Goal: Task Accomplishment & Management: Use online tool/utility

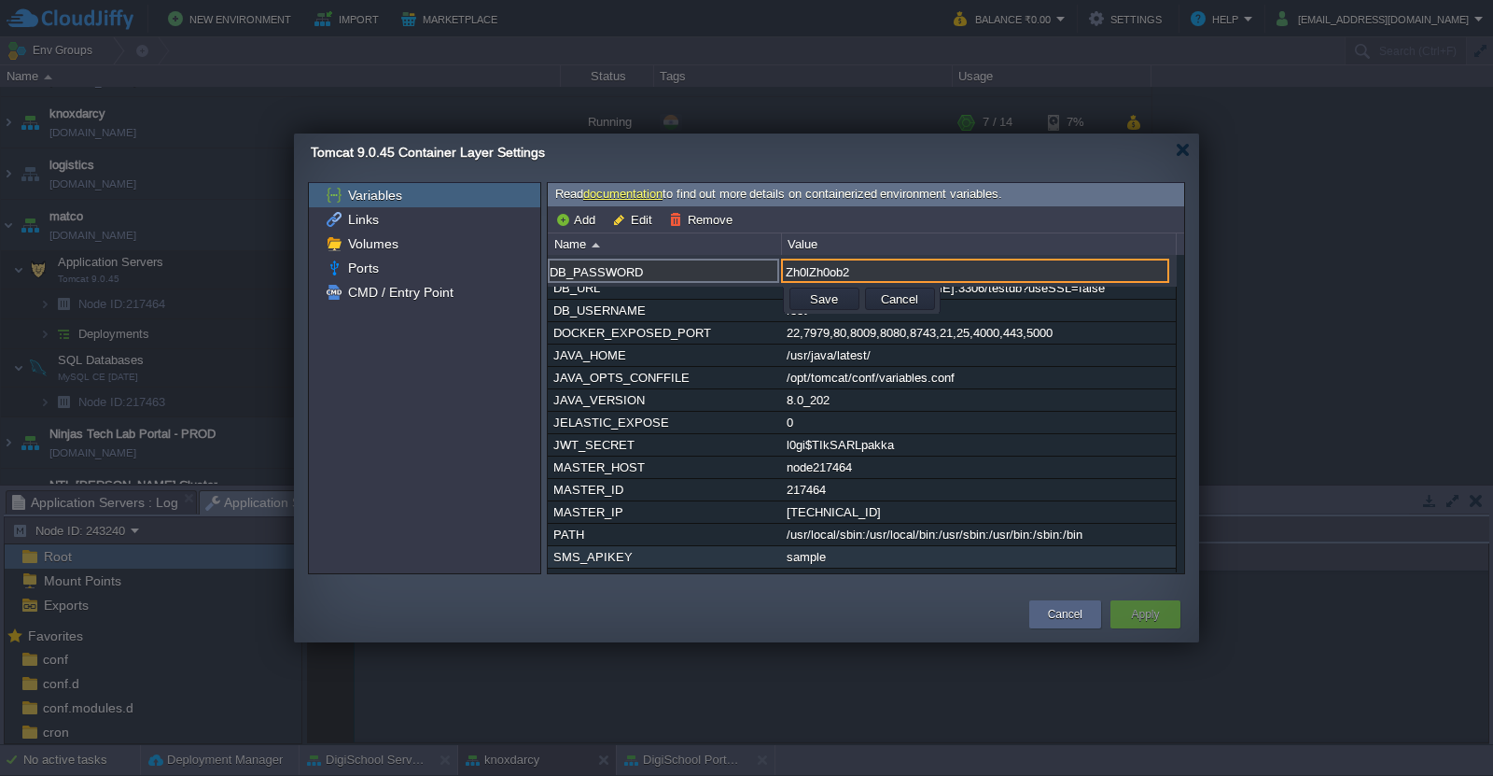
scroll to position [3348, 0]
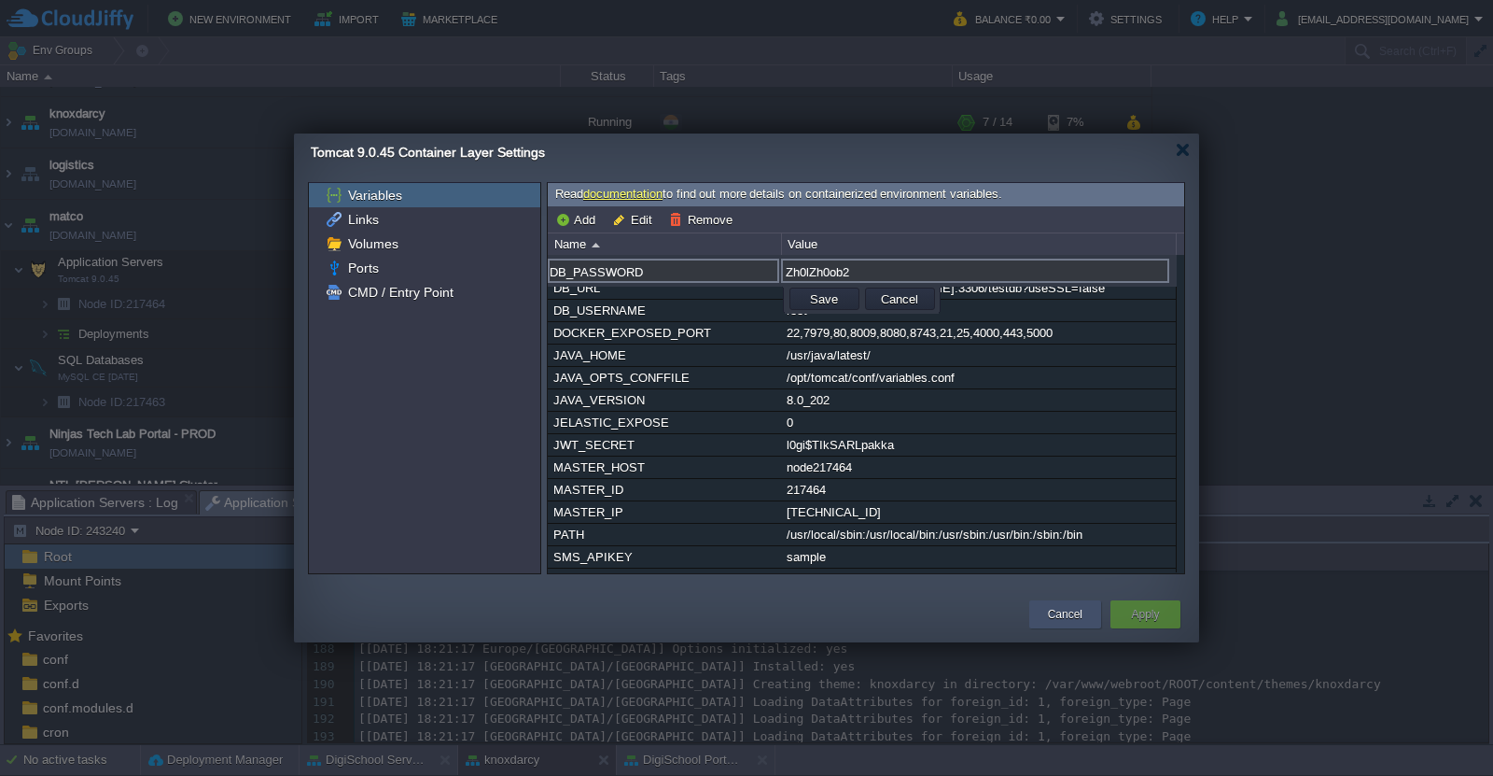
click at [1072, 621] on button "Cancel" at bounding box center [1065, 614] width 35 height 19
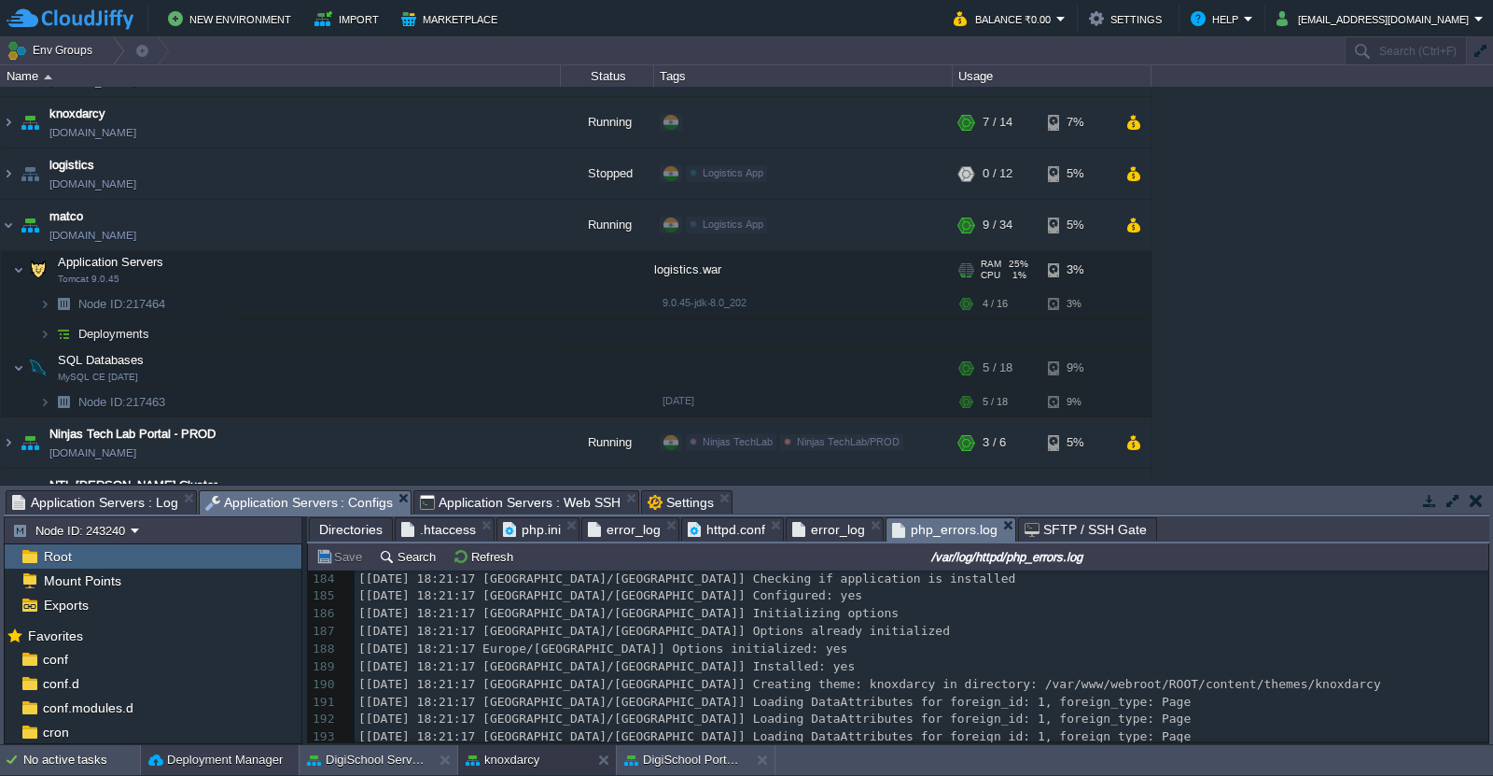
click at [189, 754] on button "Deployment Manager" at bounding box center [215, 759] width 134 height 19
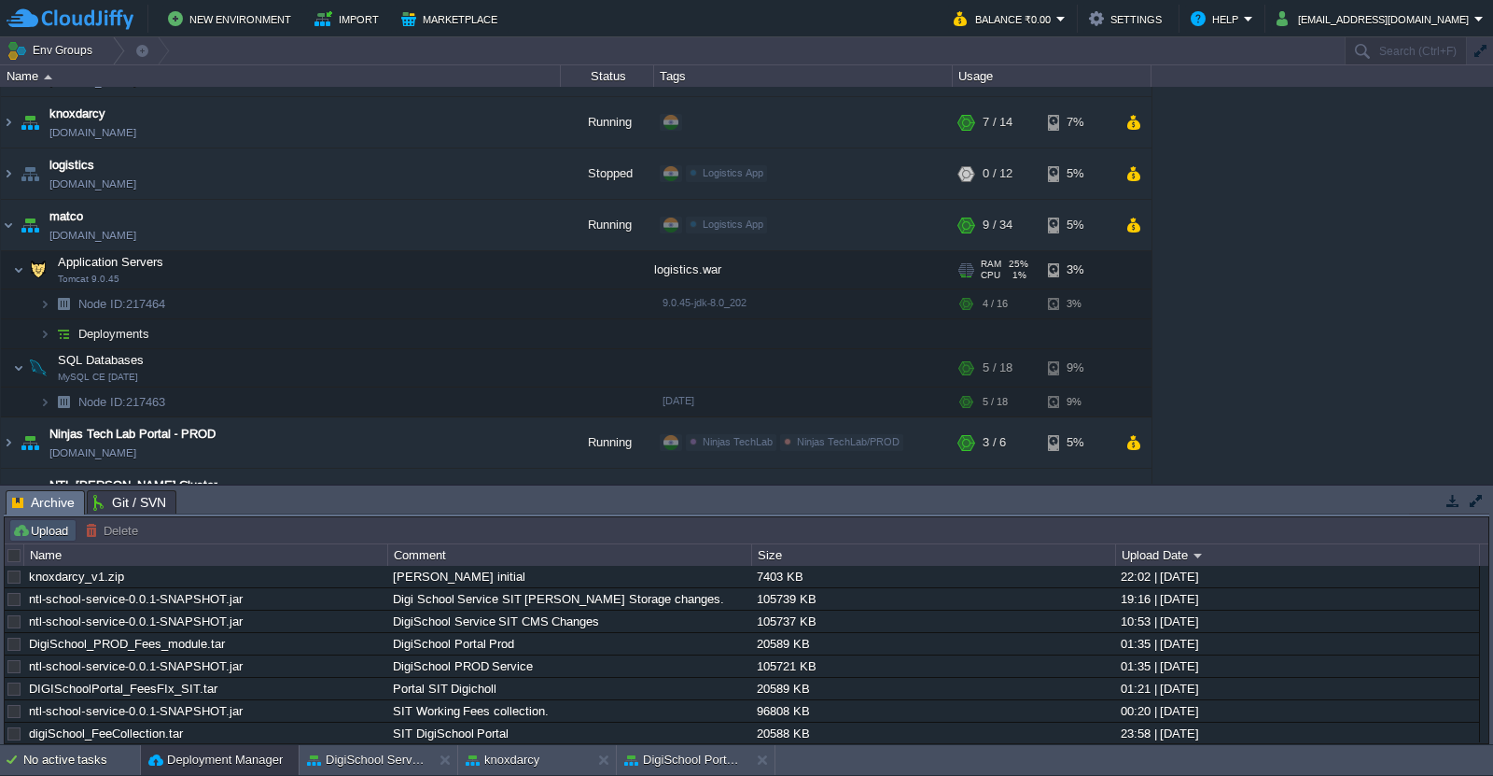
click at [48, 535] on button "Upload" at bounding box center [43, 530] width 62 height 17
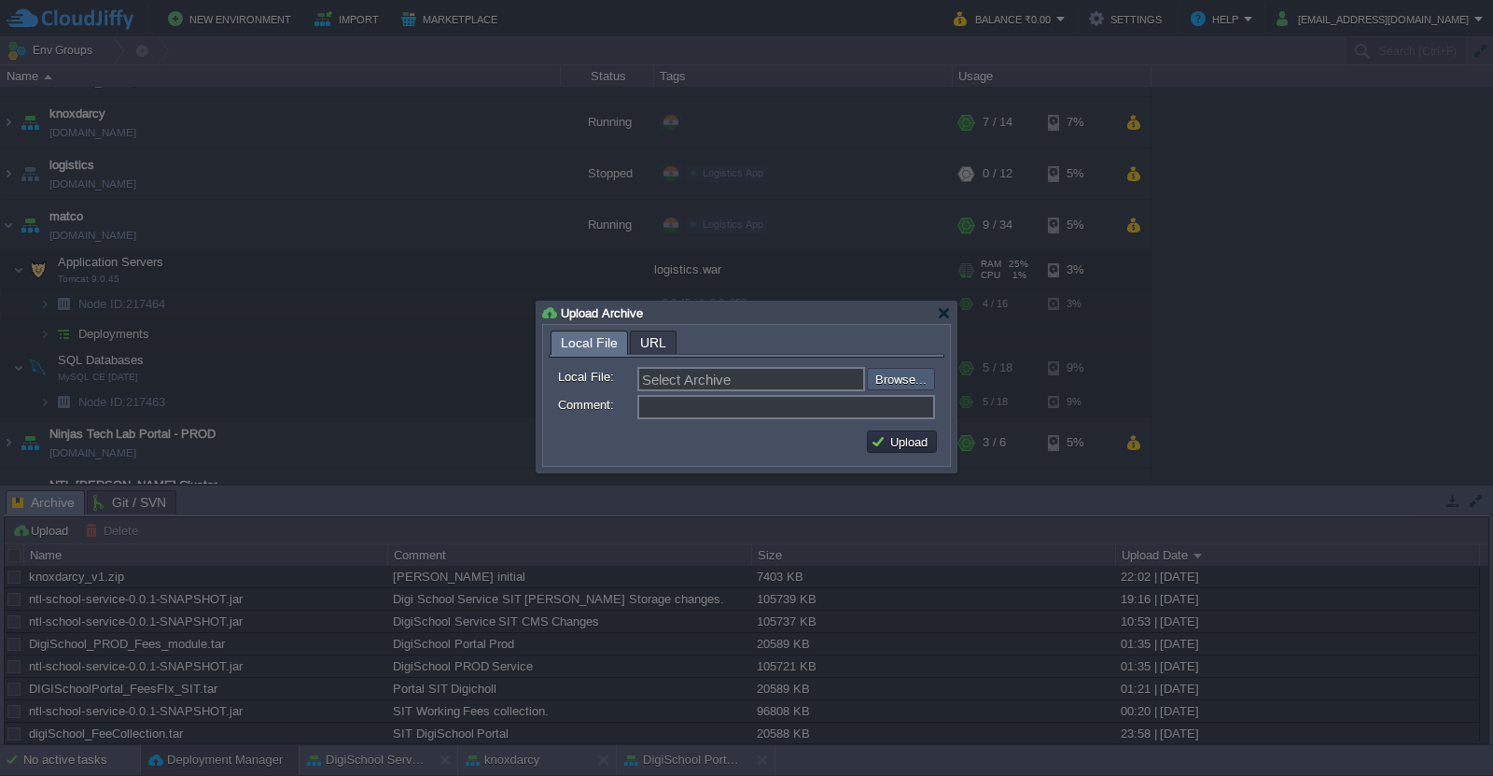
click at [932, 386] on input "file" at bounding box center [817, 379] width 236 height 22
type input "C:\fakepath\logistics.war"
type input "logistics.war"
click at [677, 406] on input "Comment:" at bounding box center [787, 407] width 298 height 24
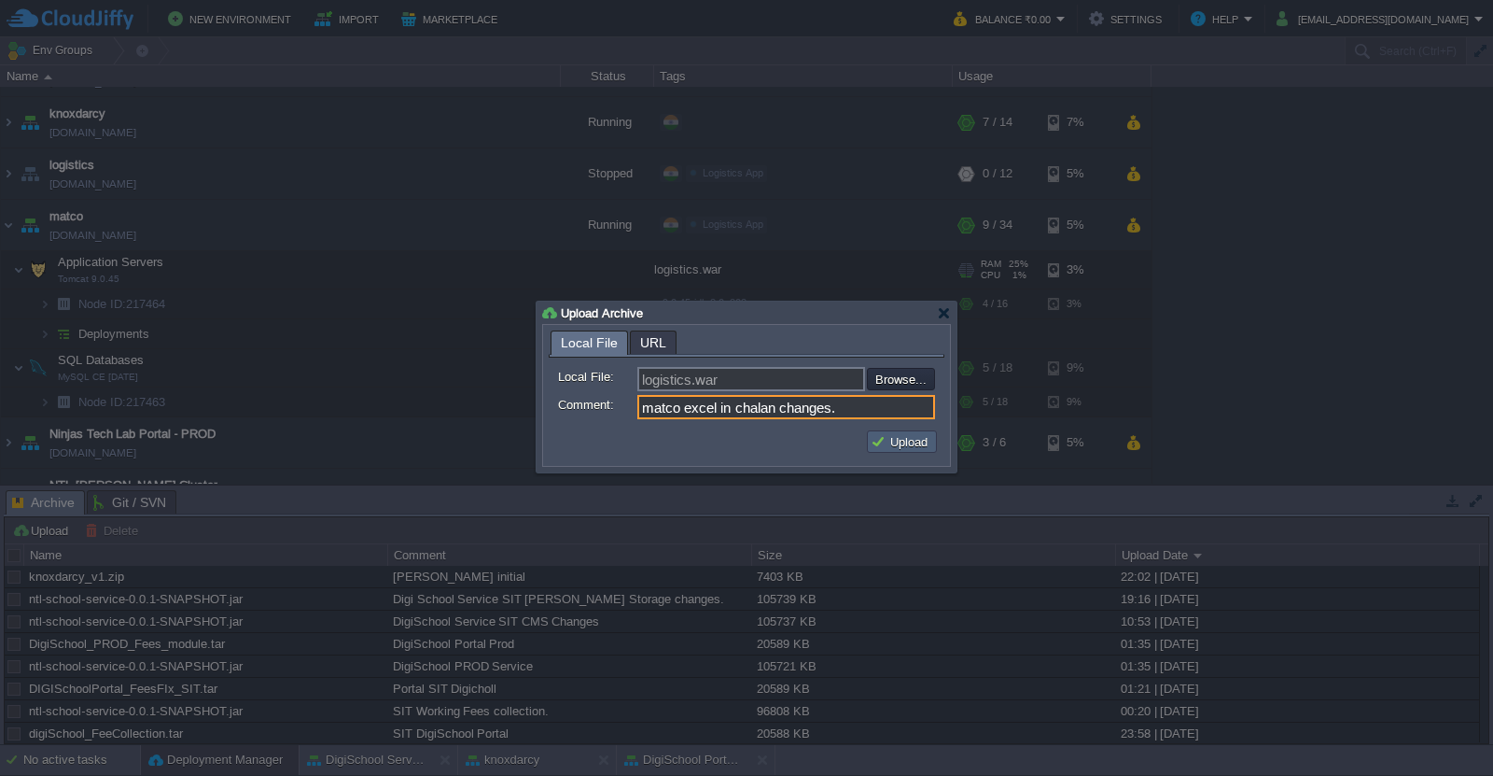
type input "matco excel in chalan changes."
click at [888, 442] on button "Upload" at bounding box center [902, 441] width 63 height 17
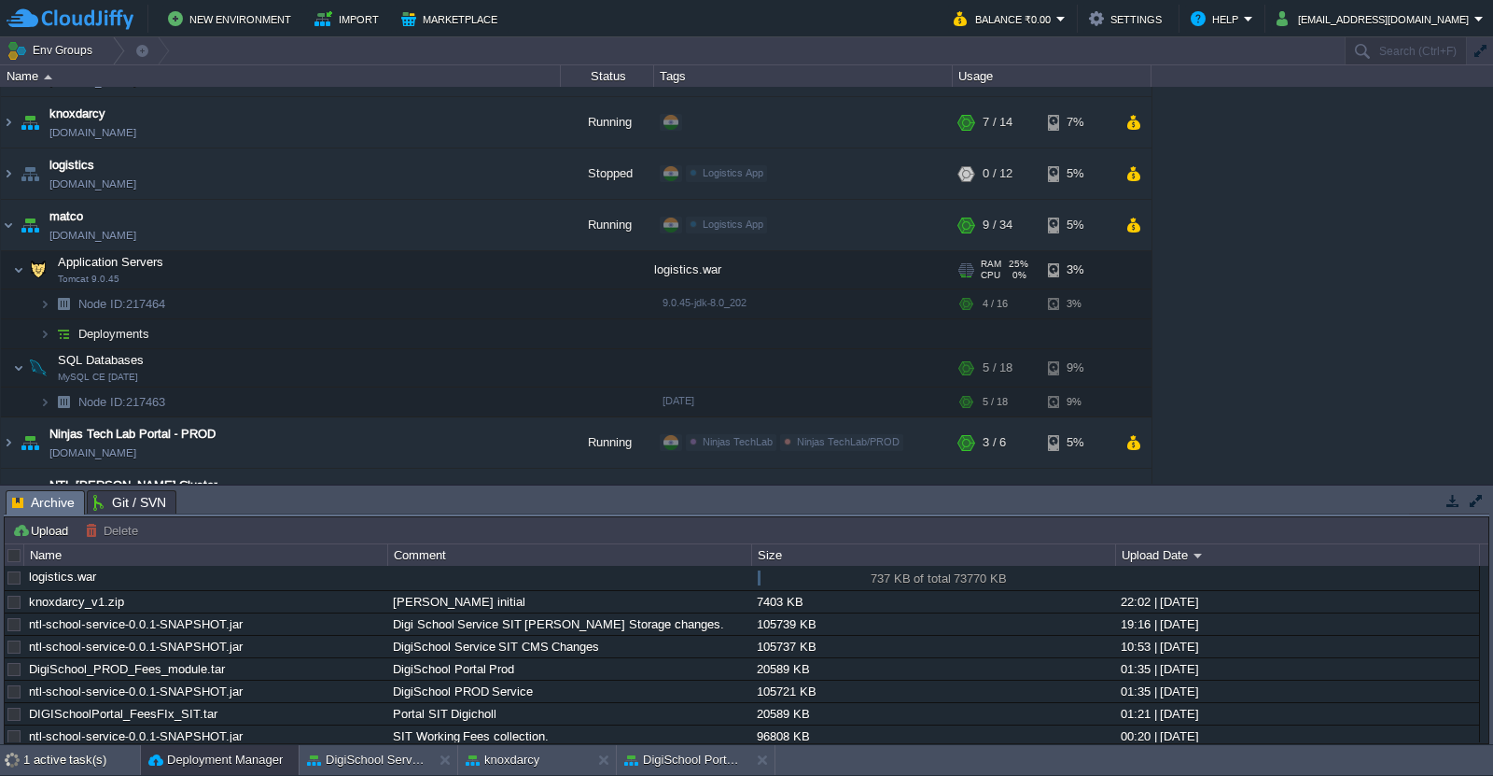
scroll to position [334, 0]
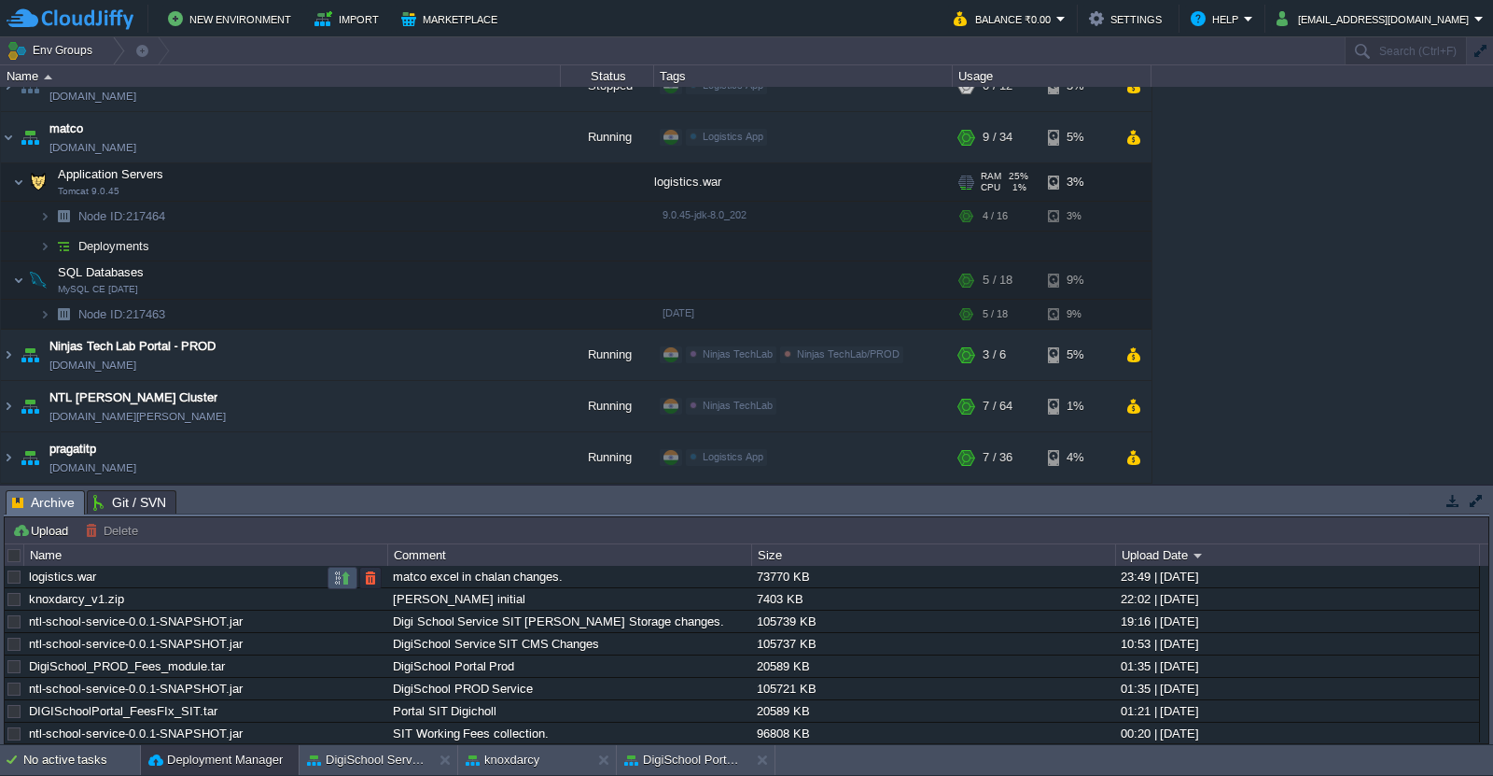
click at [346, 577] on button "button" at bounding box center [342, 577] width 17 height 17
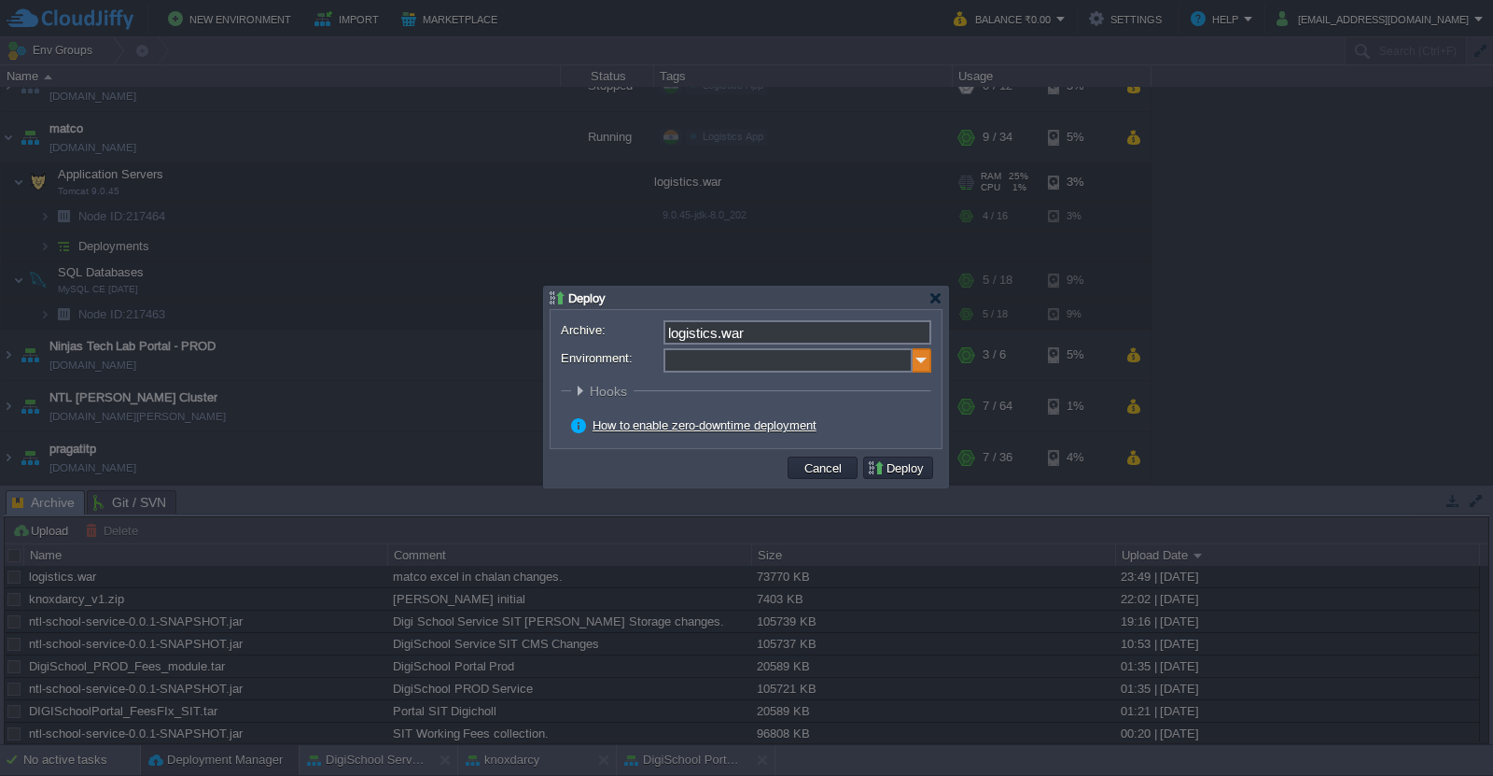
click at [920, 371] on img at bounding box center [922, 360] width 19 height 24
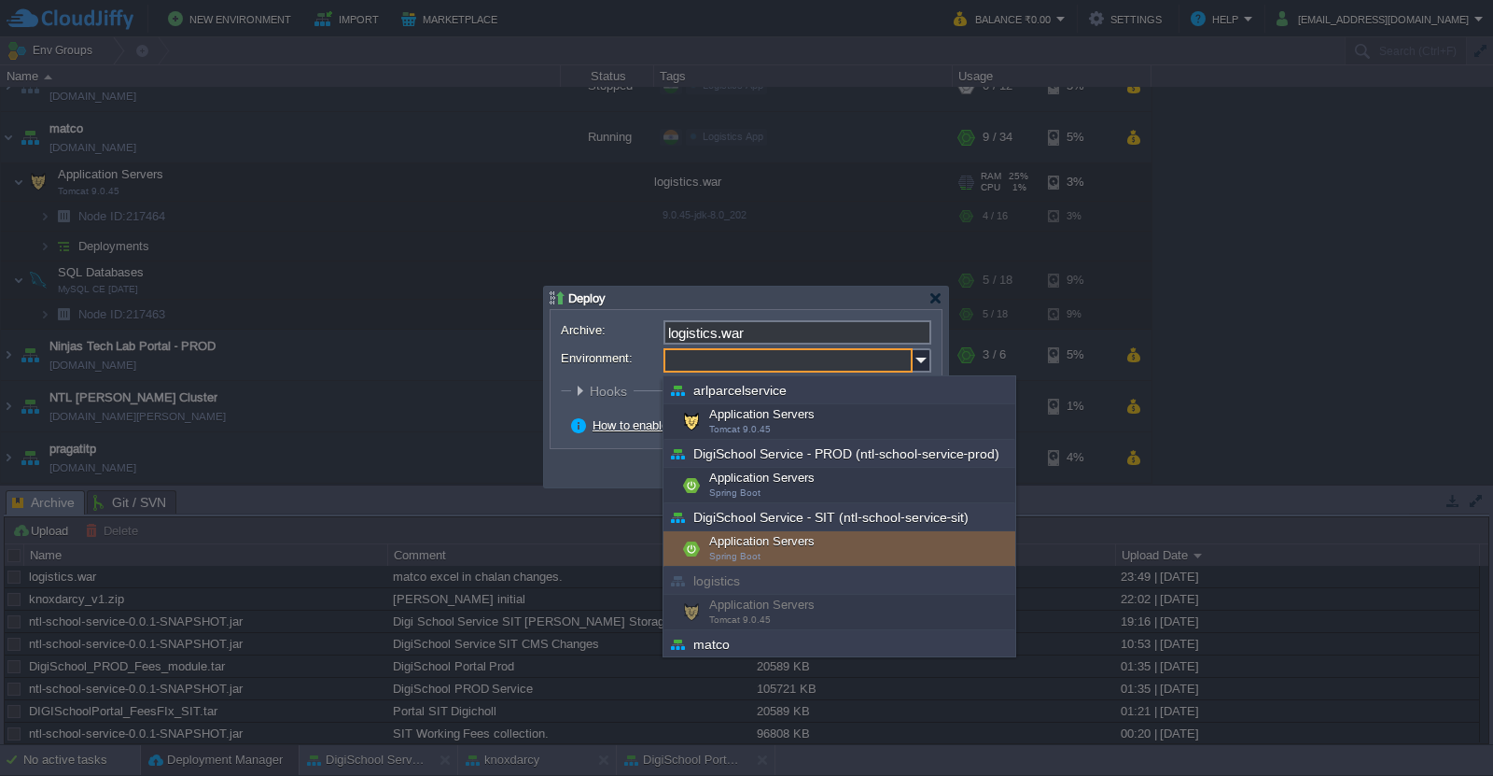
scroll to position [149, 0]
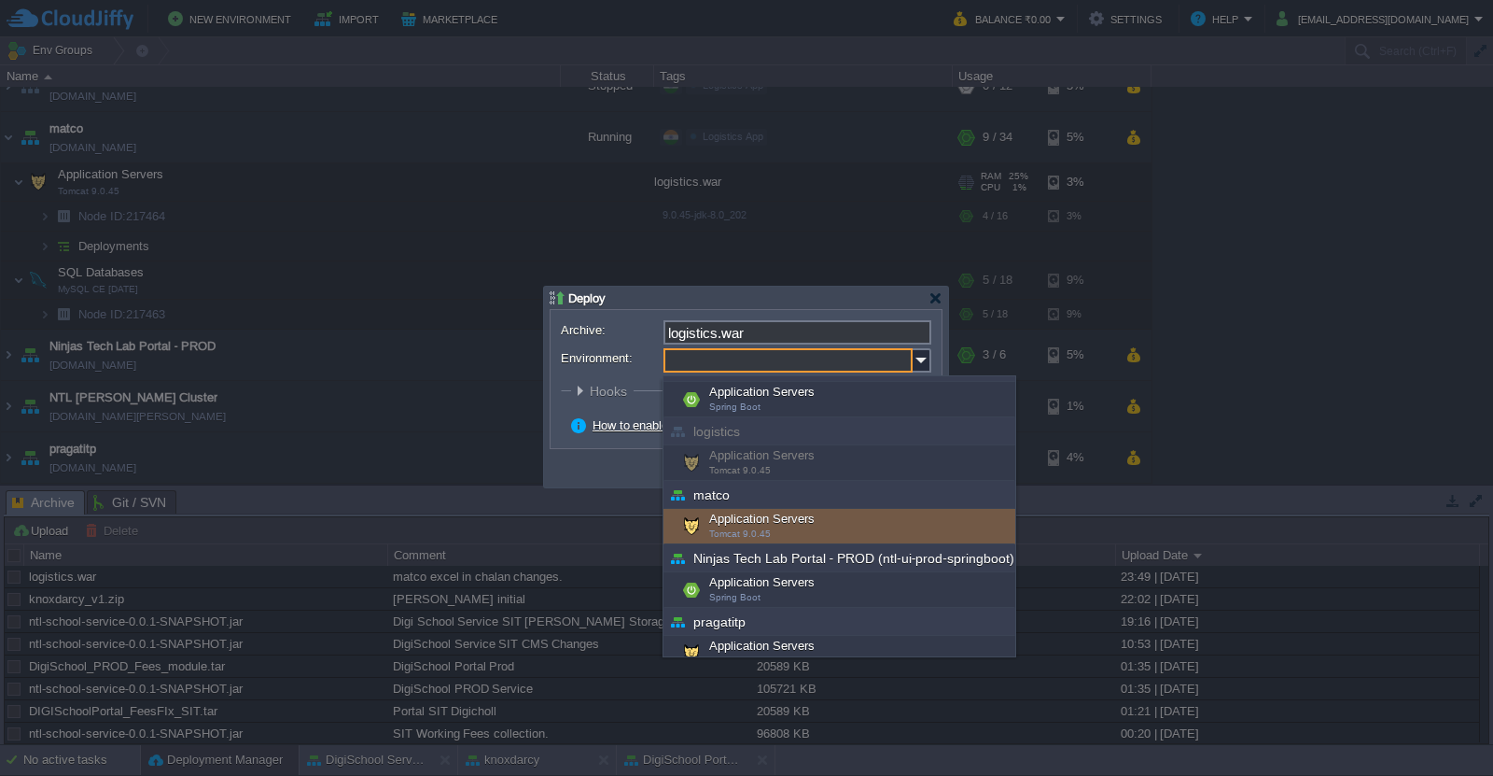
click at [720, 529] on span "Tomcat 9.0.45" at bounding box center [740, 533] width 62 height 10
type input "Application Servers (matco)"
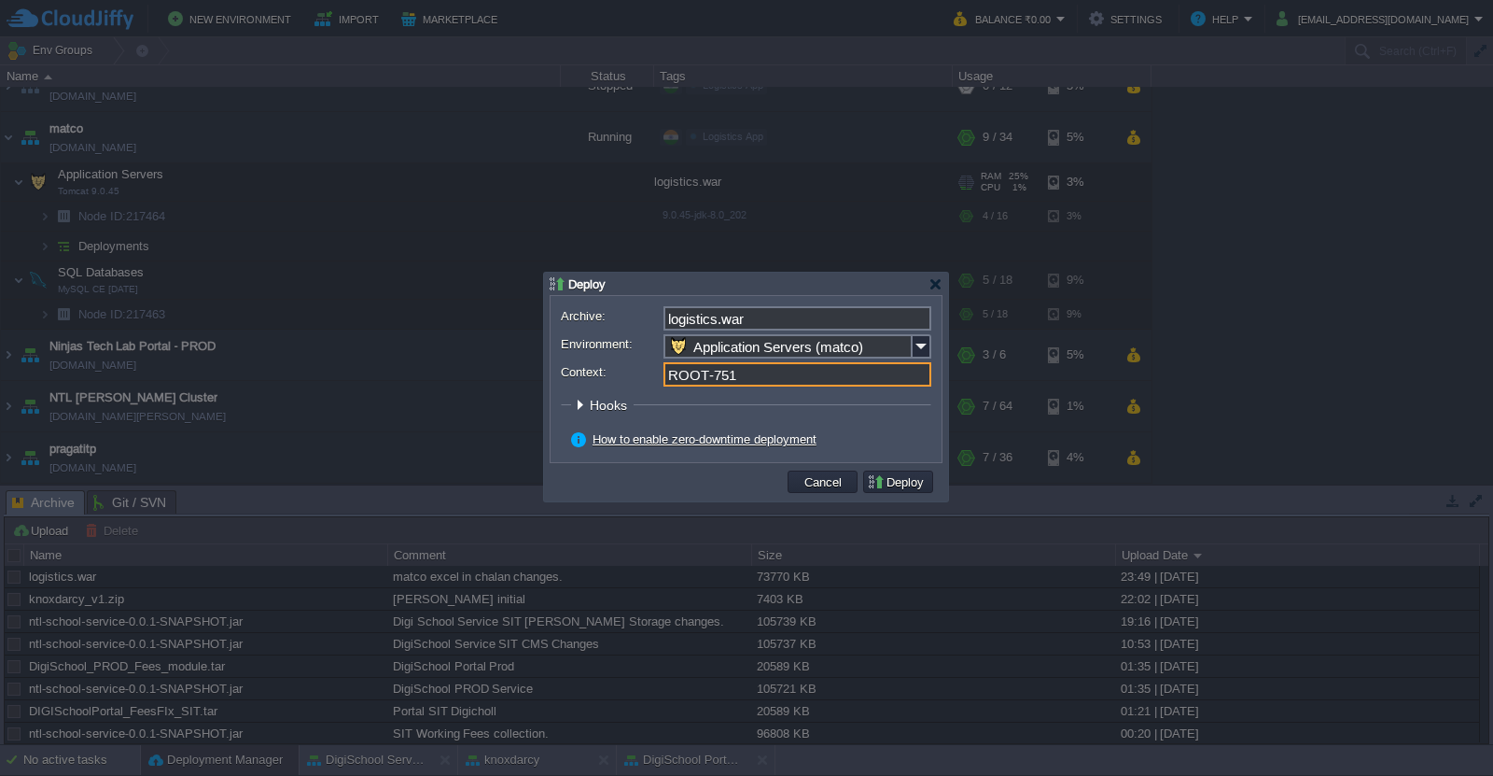
click at [772, 379] on input "ROOT-751" at bounding box center [798, 374] width 268 height 24
type input "ROOT"
click at [903, 483] on button "Deploy" at bounding box center [898, 481] width 63 height 17
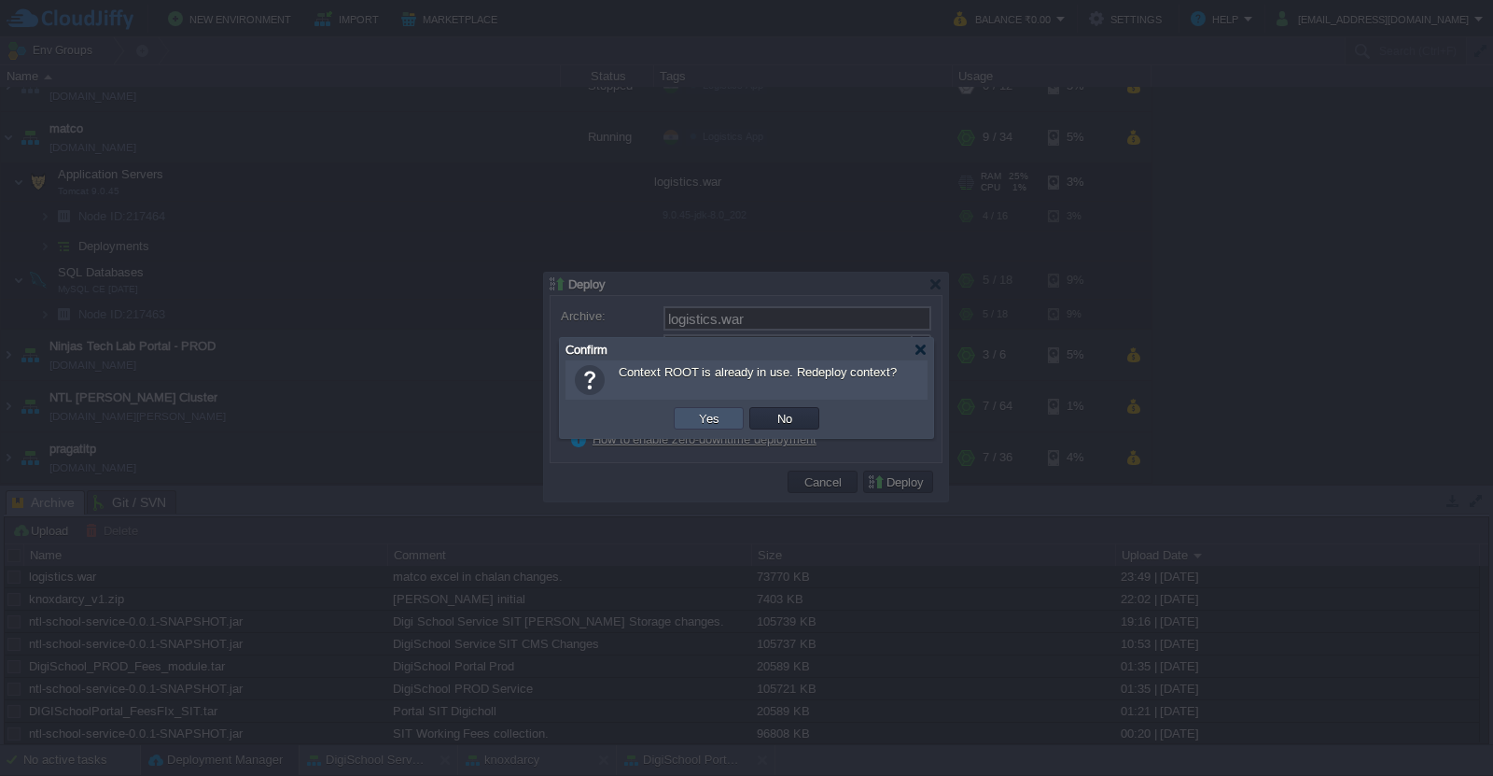
click at [705, 425] on button "Yes" at bounding box center [710, 418] width 32 height 17
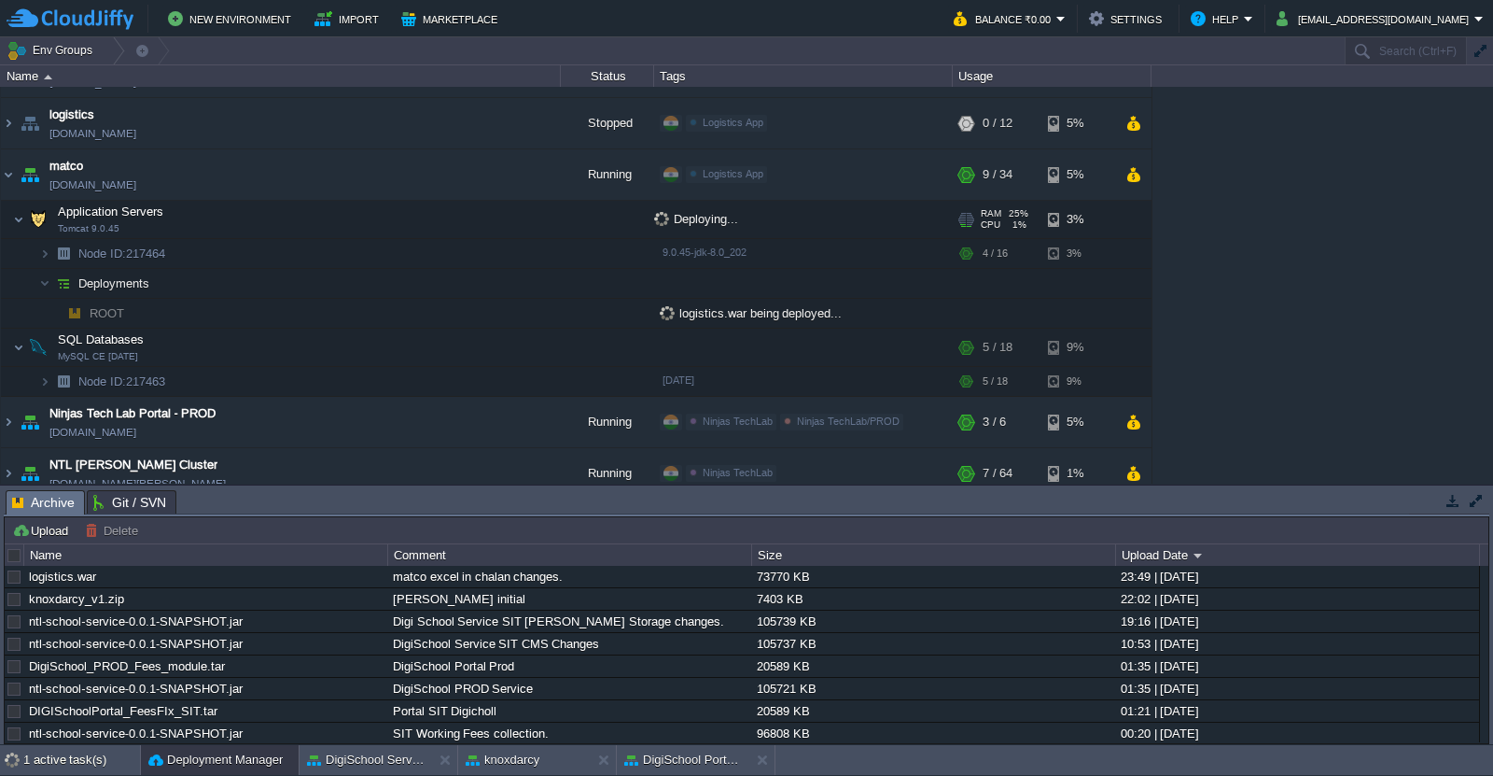
scroll to position [295, 0]
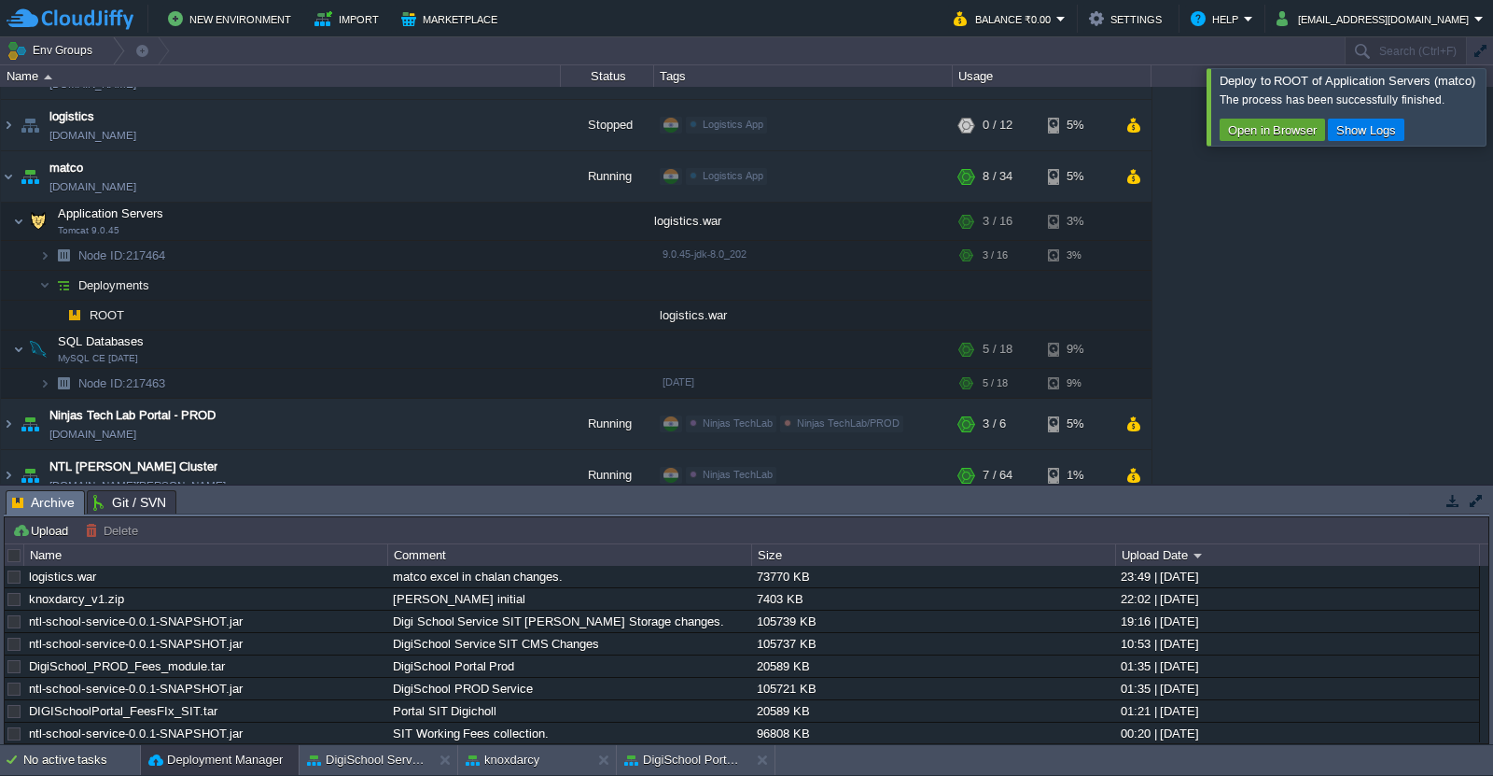
click at [1492, 119] on div at bounding box center [1516, 106] width 0 height 77
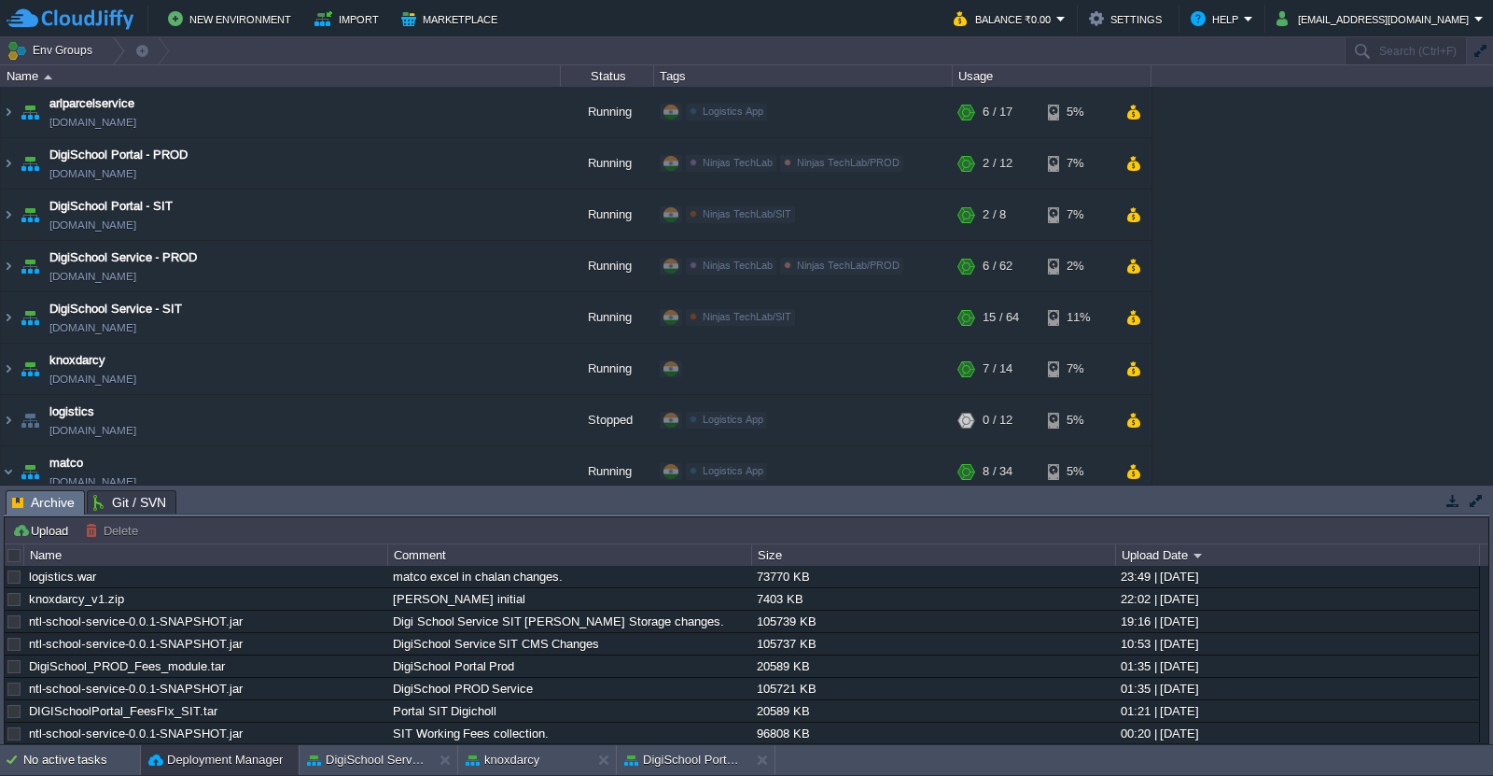
scroll to position [364, 0]
